Goal: Participate in discussion

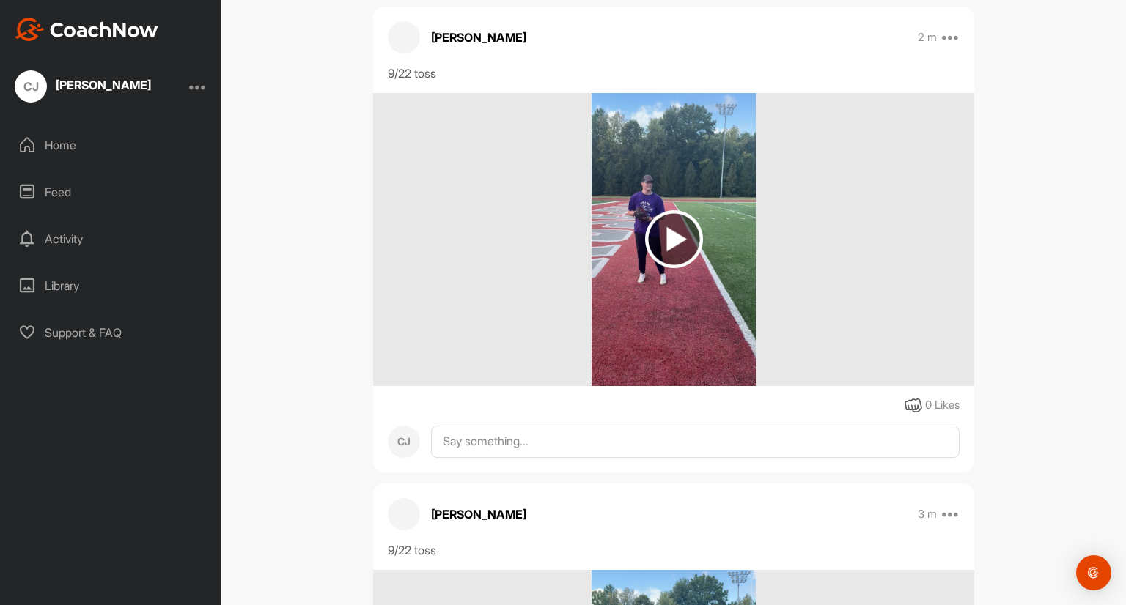
scroll to position [466, 0]
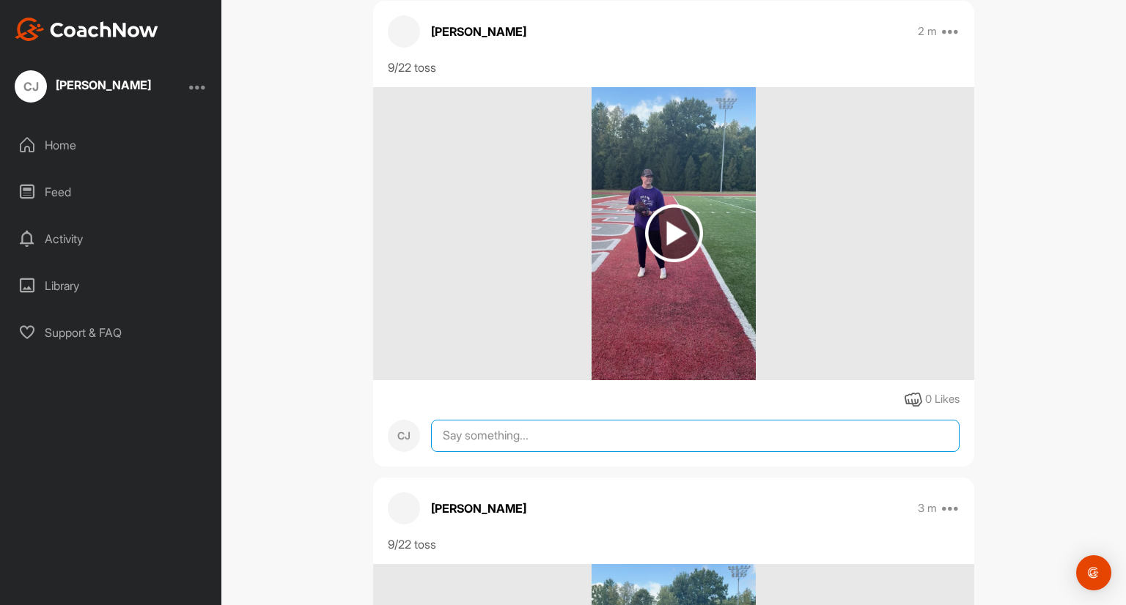
click at [509, 452] on textarea at bounding box center [695, 436] width 528 height 32
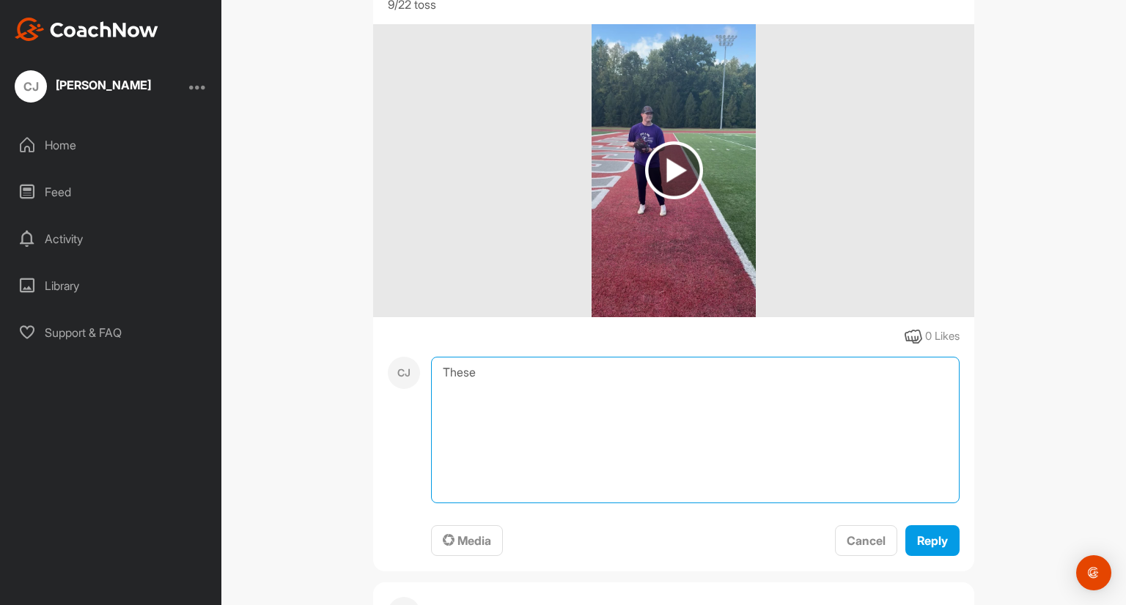
scroll to position [533, 0]
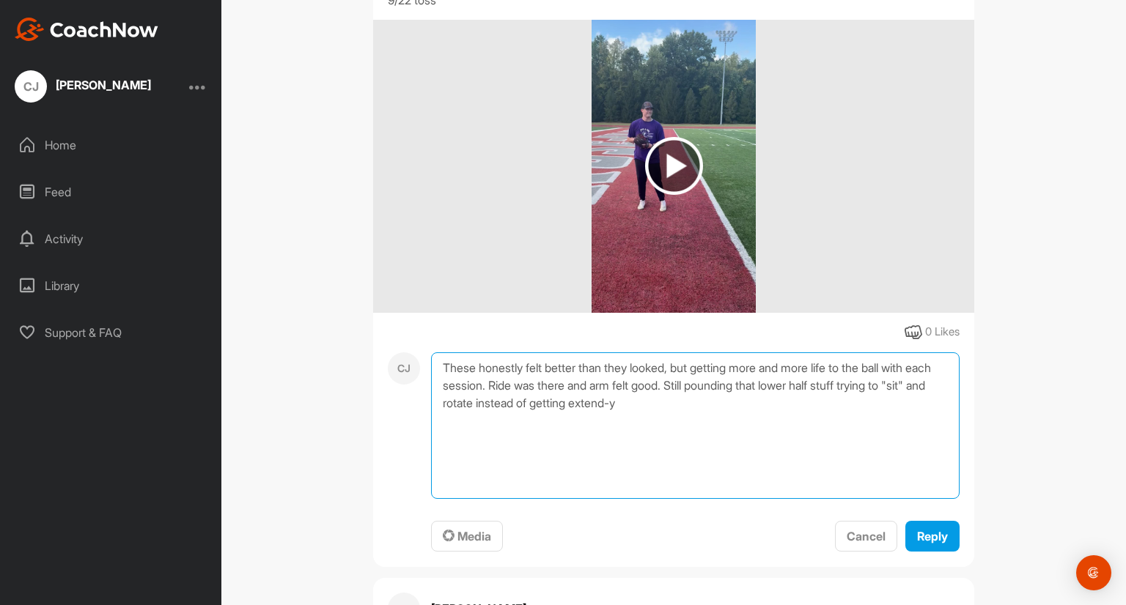
click at [887, 440] on textarea "These honestly felt better than they looked, but getting more and more life to …" at bounding box center [695, 425] width 528 height 147
click at [843, 488] on textarea "These honestly felt better than they looked, but getting more and more life to …" at bounding box center [695, 425] width 528 height 147
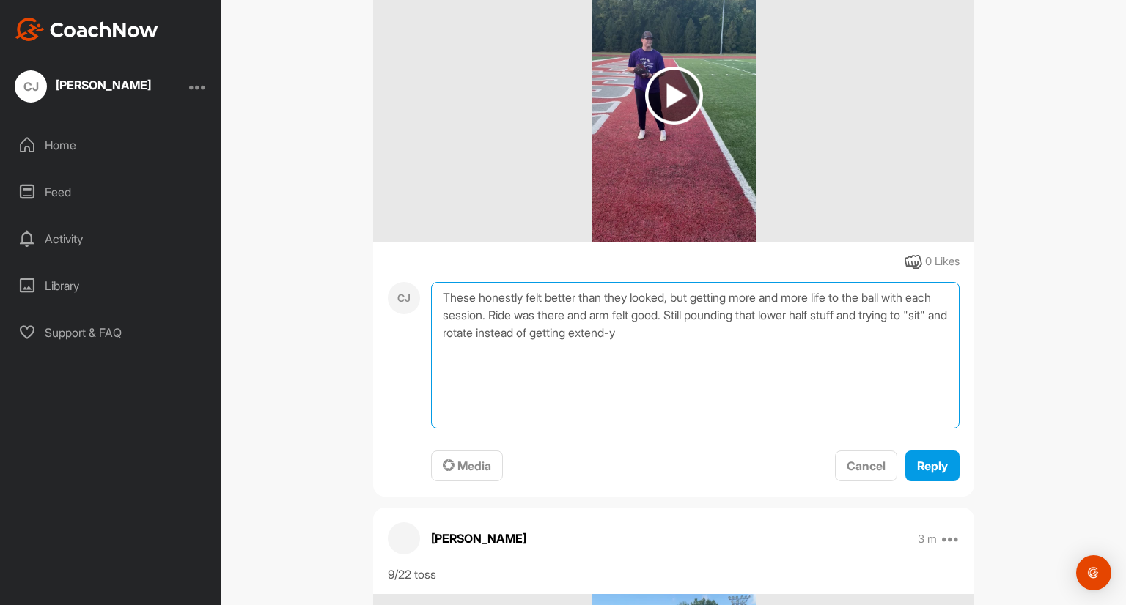
scroll to position [613, 0]
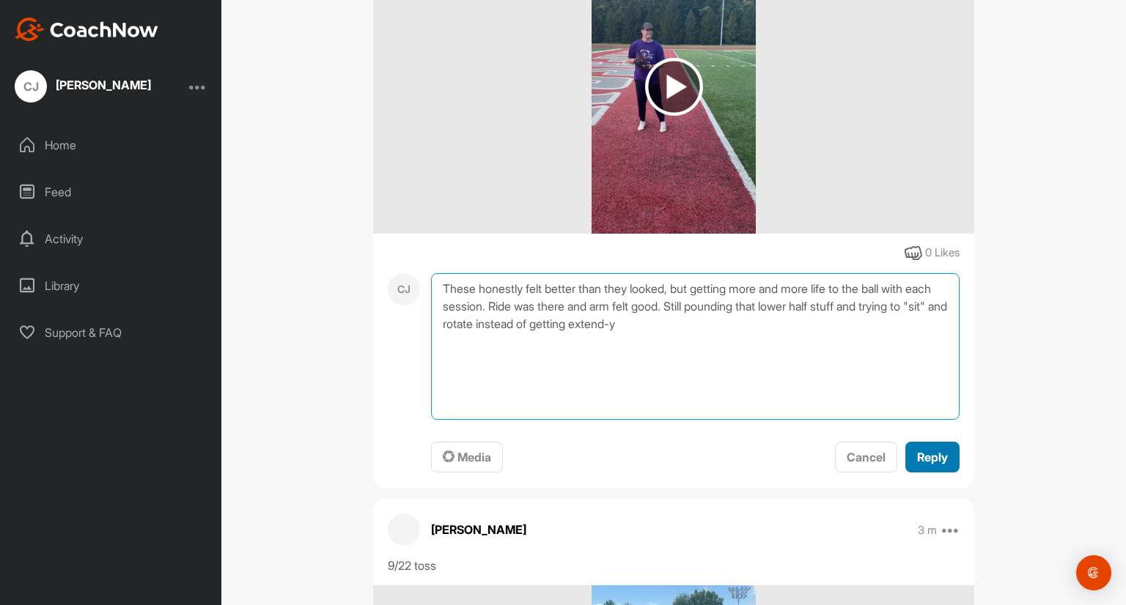
type textarea "These honestly felt better than they looked, but getting more and more life to …"
click at [923, 465] on span "Reply" at bounding box center [932, 457] width 31 height 15
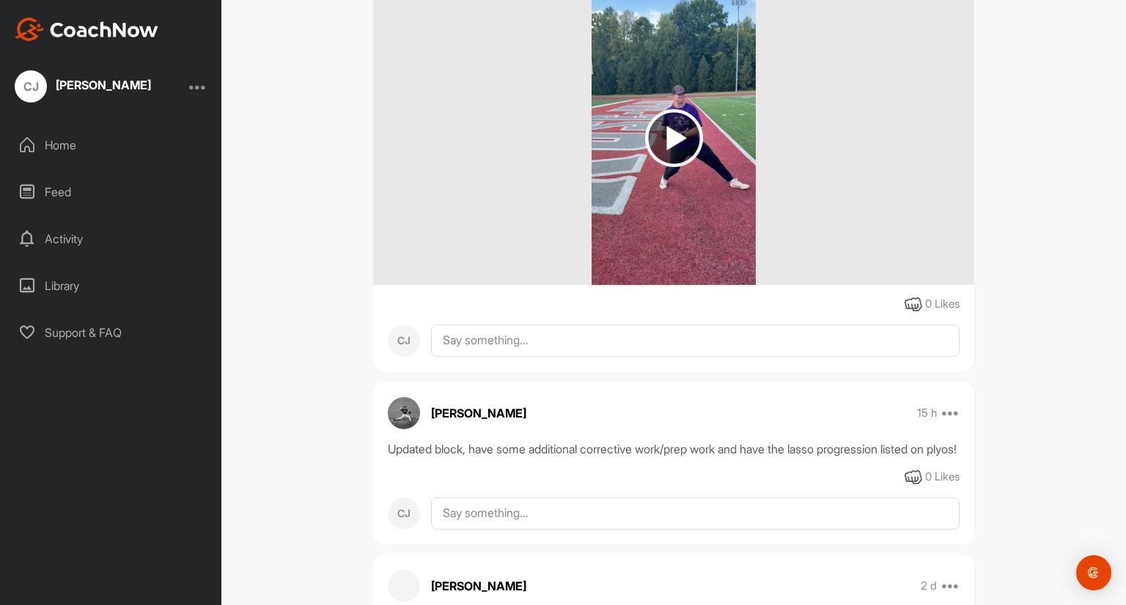
scroll to position [1184, 0]
click at [701, 253] on img at bounding box center [673, 137] width 165 height 293
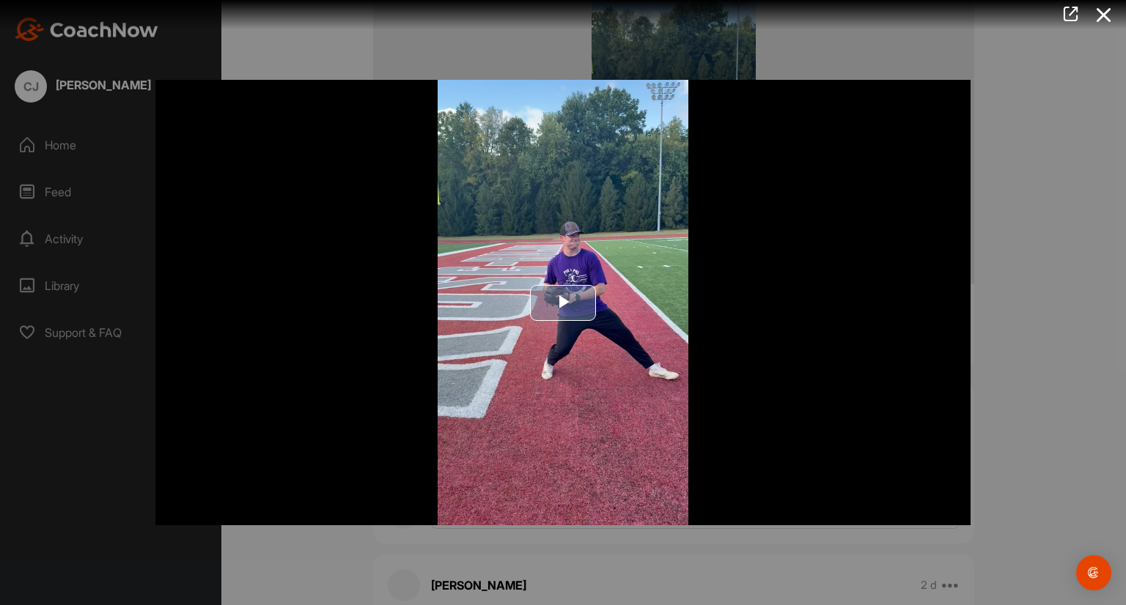
click at [563, 303] on span "Video Player" at bounding box center [563, 303] width 0 height 0
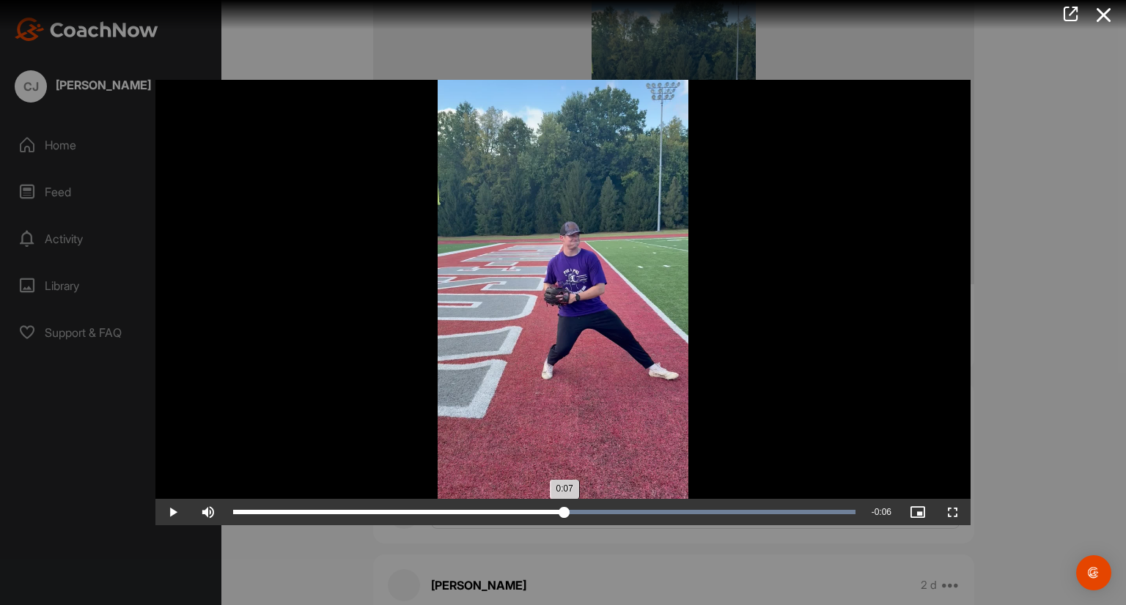
drag, startPoint x: 249, startPoint y: 509, endPoint x: 564, endPoint y: 505, distance: 315.1
click at [564, 505] on div "Loaded : 100.00% 0:07 0:07" at bounding box center [544, 512] width 637 height 26
drag, startPoint x: 853, startPoint y: 509, endPoint x: 816, endPoint y: 499, distance: 38.1
click at [816, 499] on div "Loaded : 100.00% 0:12 0:12" at bounding box center [544, 512] width 637 height 26
drag, startPoint x: 811, startPoint y: 504, endPoint x: 824, endPoint y: 515, distance: 16.6
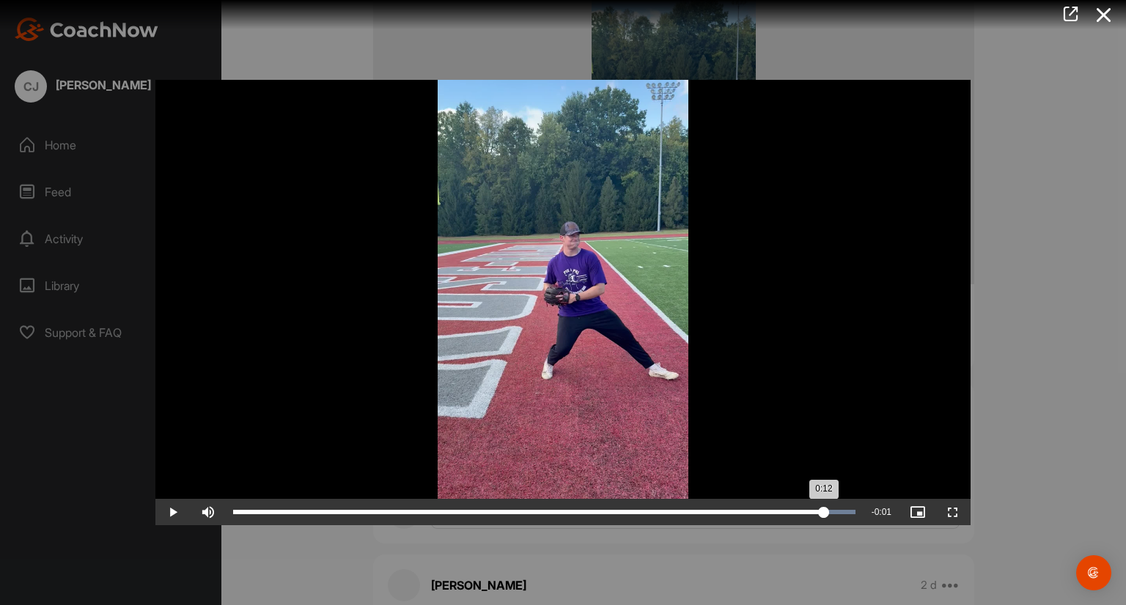
click at [824, 515] on div "Loaded : 100.00% 0:12 0:12" at bounding box center [544, 512] width 637 height 26
click at [824, 514] on div "0:12" at bounding box center [529, 512] width 592 height 4
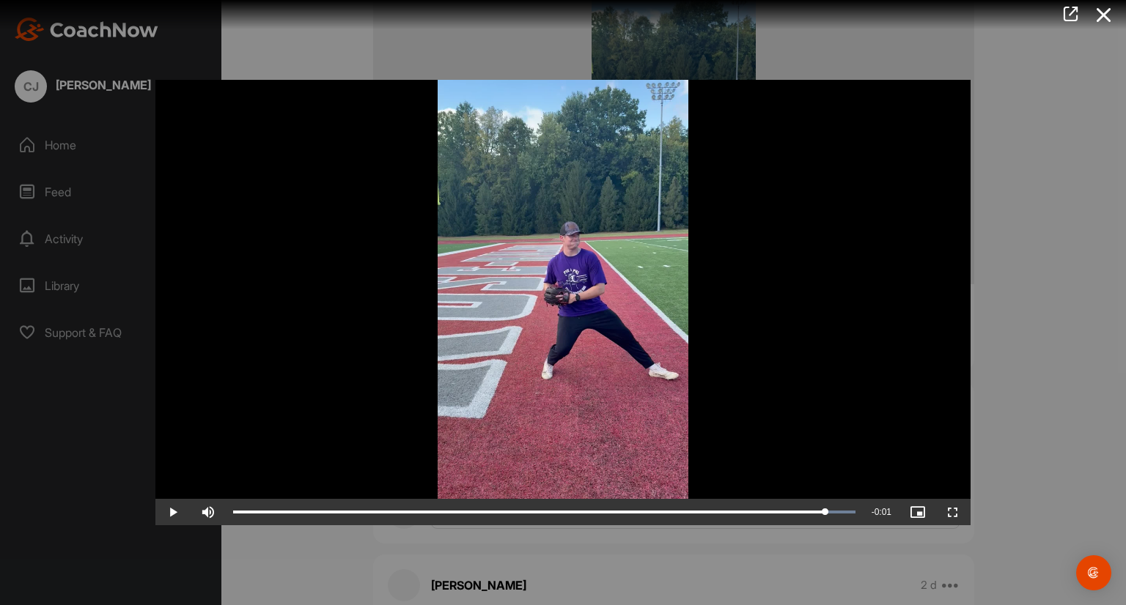
click at [474, 586] on div at bounding box center [563, 302] width 1126 height 605
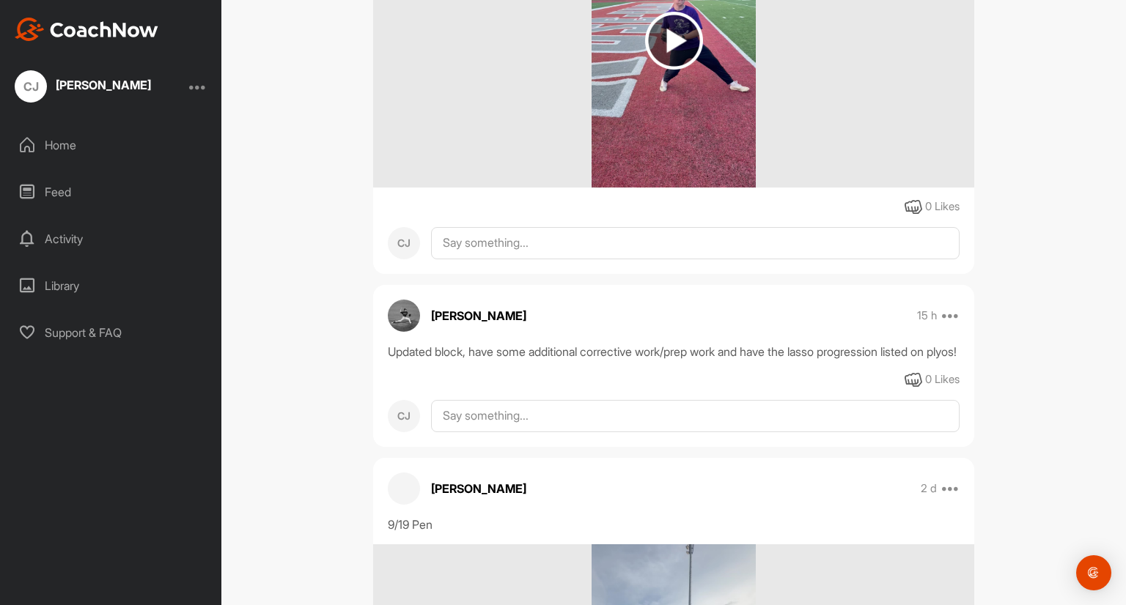
scroll to position [1290, 0]
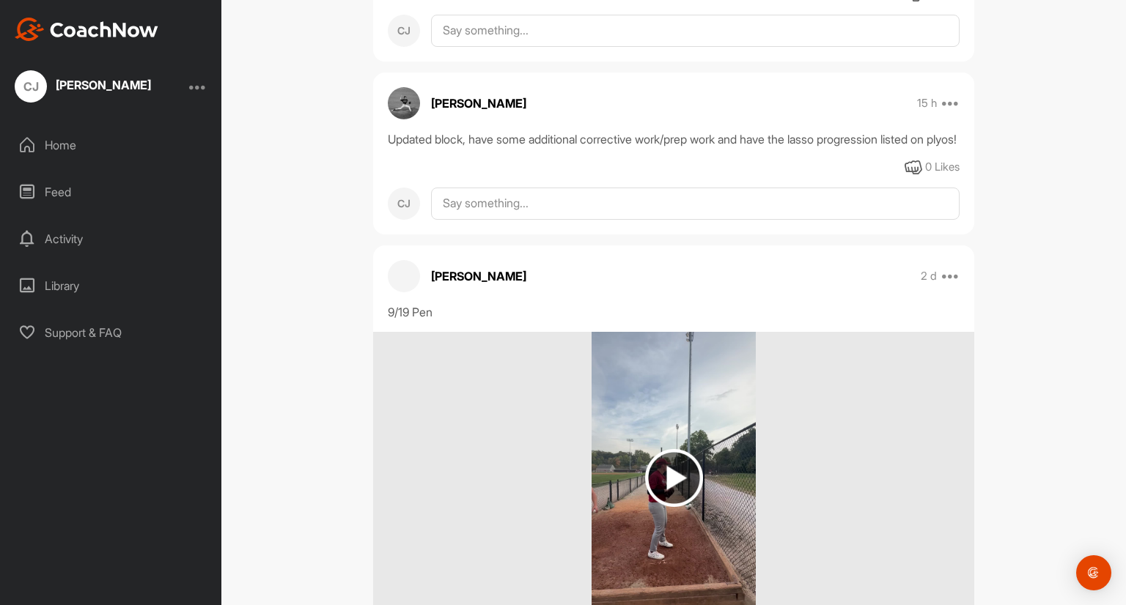
click at [773, 292] on div "[PERSON_NAME] 2 d Edit Edit Tags Pin to top Delete" at bounding box center [673, 276] width 601 height 32
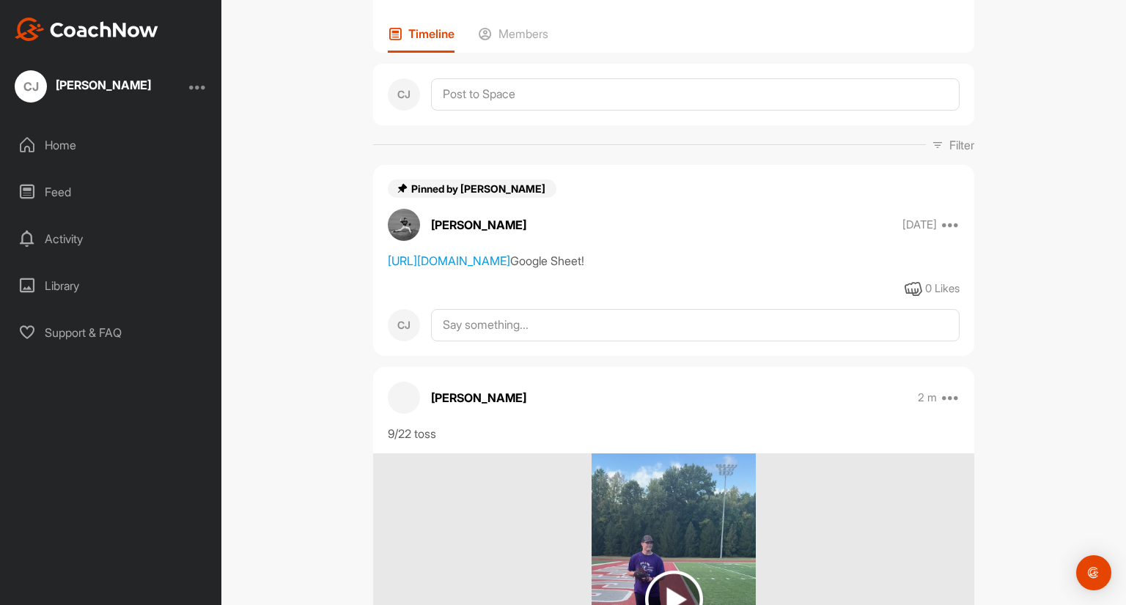
scroll to position [0, 0]
